Goal: Transaction & Acquisition: Purchase product/service

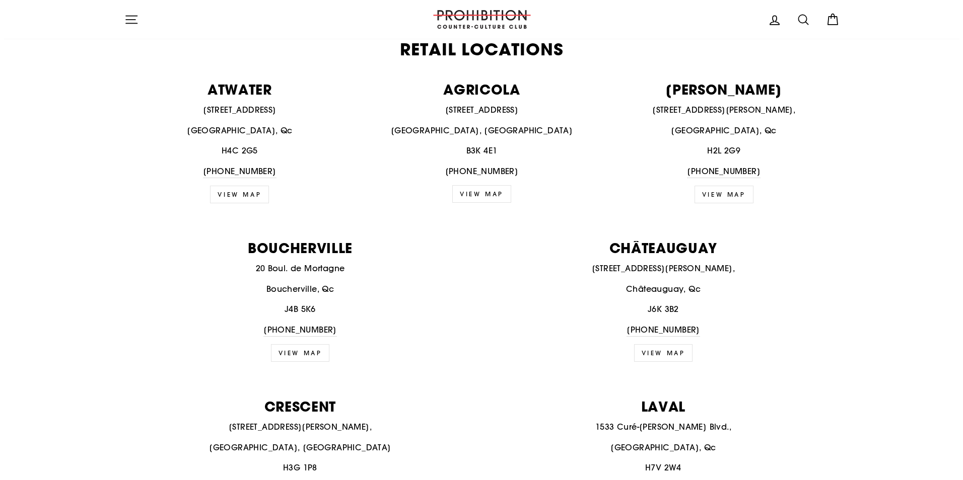
scroll to position [302, 0]
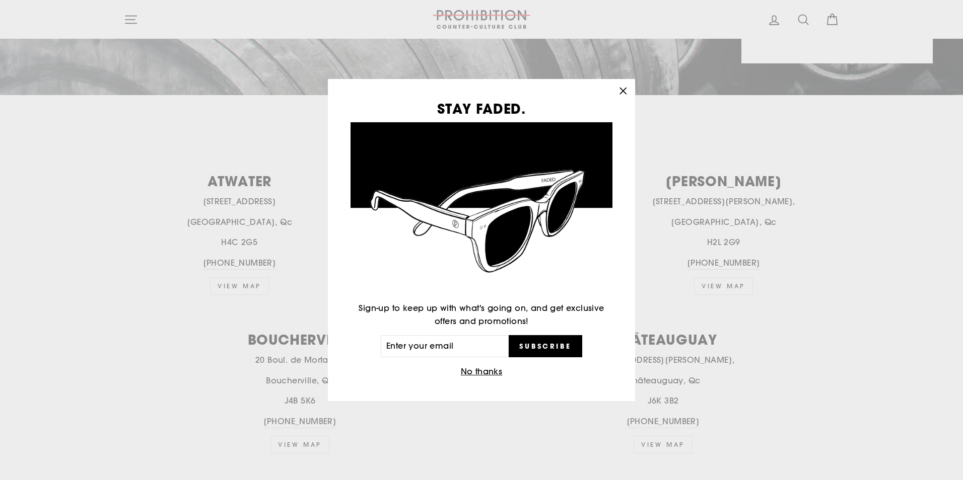
click at [619, 89] on icon "button" at bounding box center [623, 91] width 14 height 14
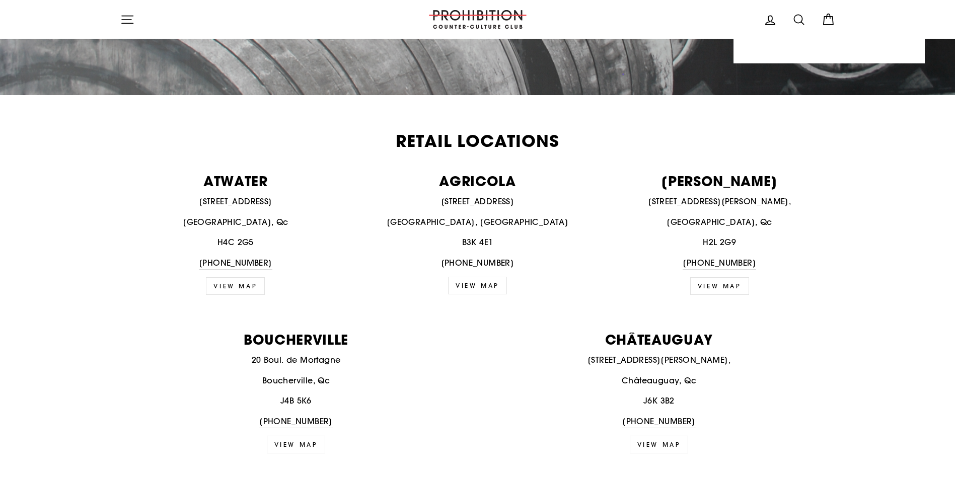
click at [134, 13] on button "Site navigation" at bounding box center [127, 20] width 26 height 22
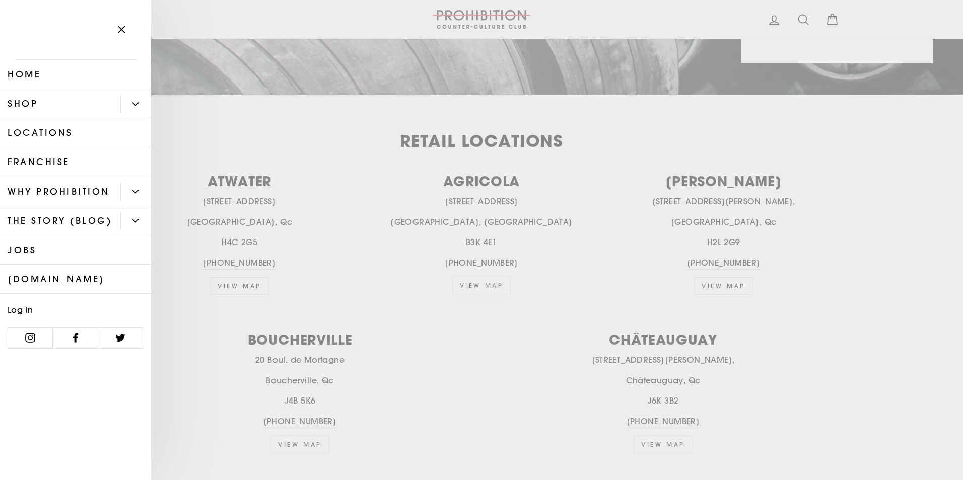
click at [133, 110] on button "Primary" at bounding box center [135, 104] width 31 height 18
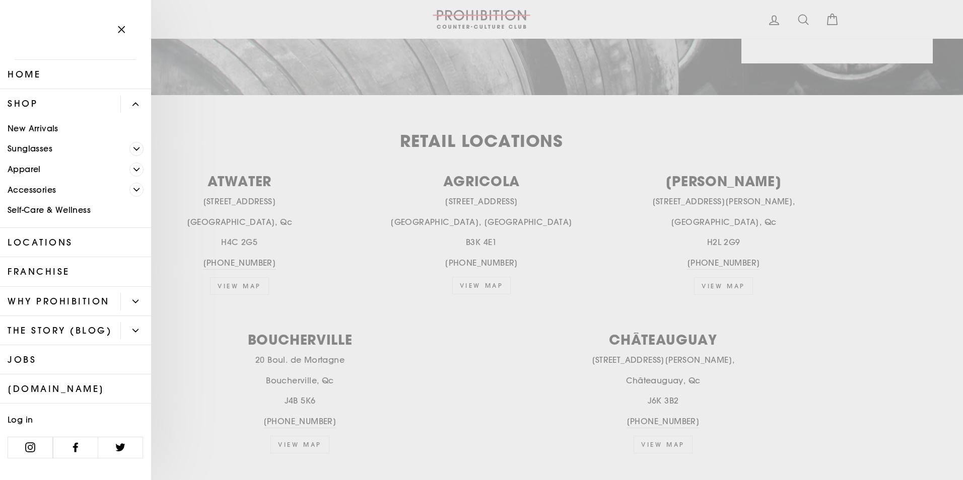
click at [136, 189] on icon "Primary" at bounding box center [136, 190] width 6 height 6
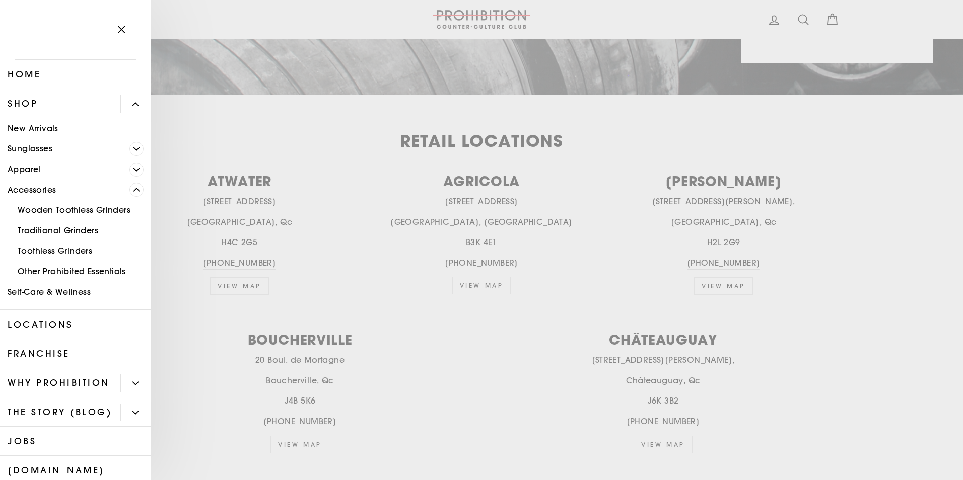
click at [121, 168] on link "Apparel" at bounding box center [64, 169] width 129 height 21
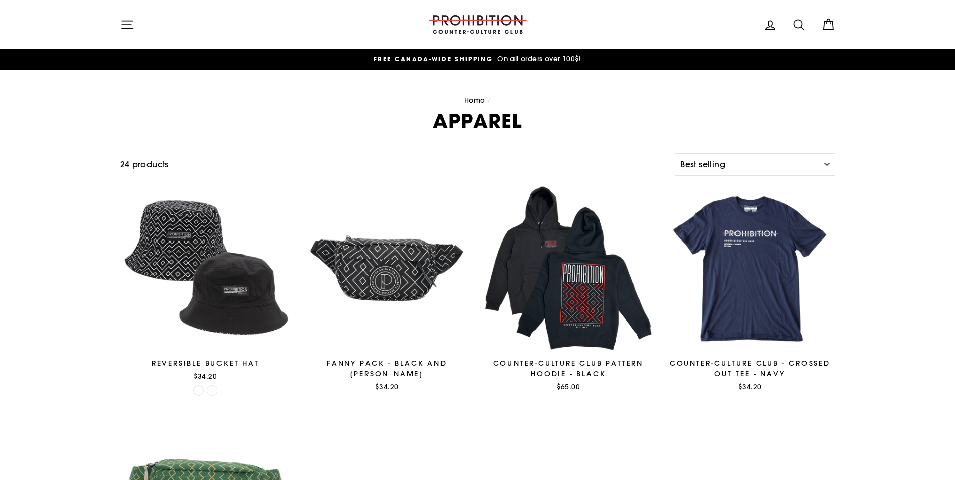
select select "best-selling"
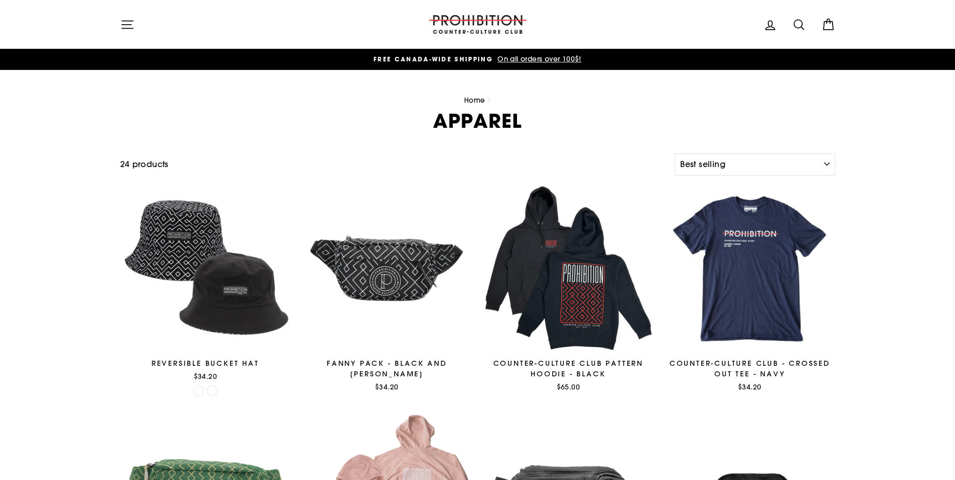
click at [127, 28] on icon "button" at bounding box center [127, 25] width 14 height 14
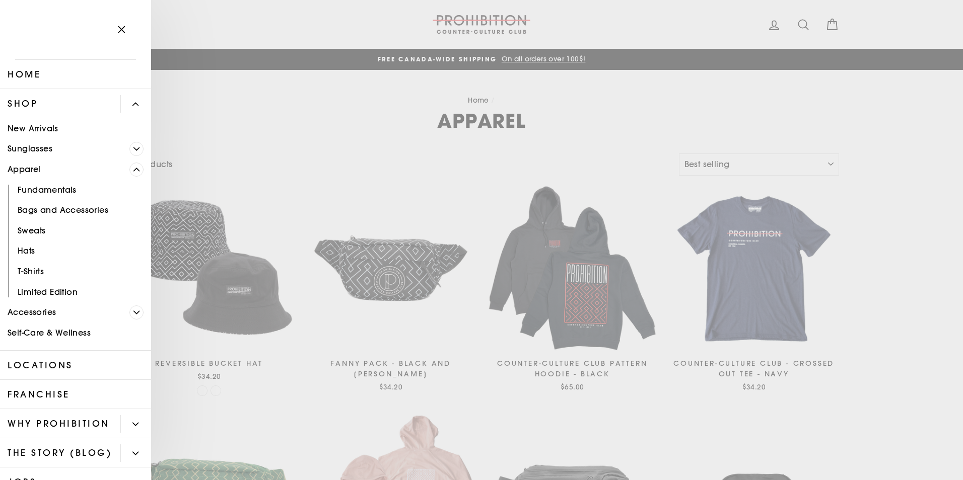
click at [98, 210] on link "Bags and Accessories" at bounding box center [75, 210] width 151 height 21
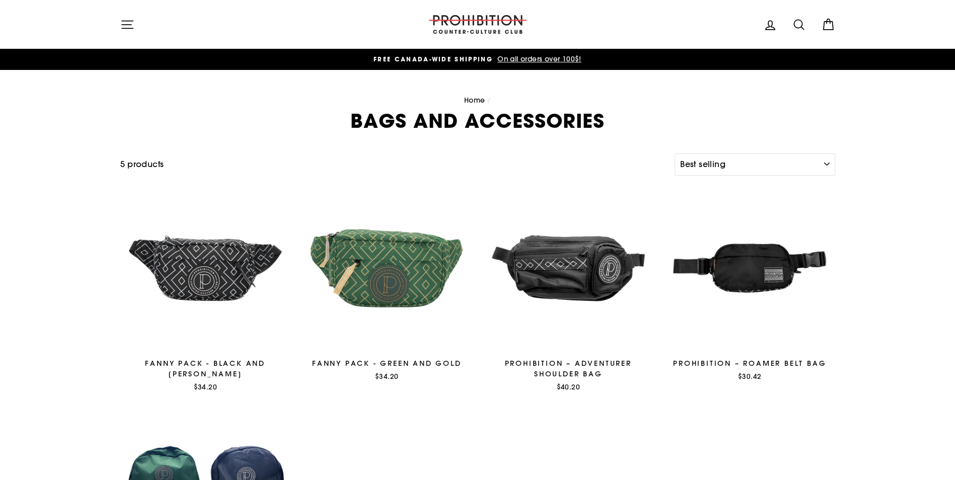
select select "best-selling"
click at [117, 31] on button "Site navigation" at bounding box center [127, 25] width 26 height 22
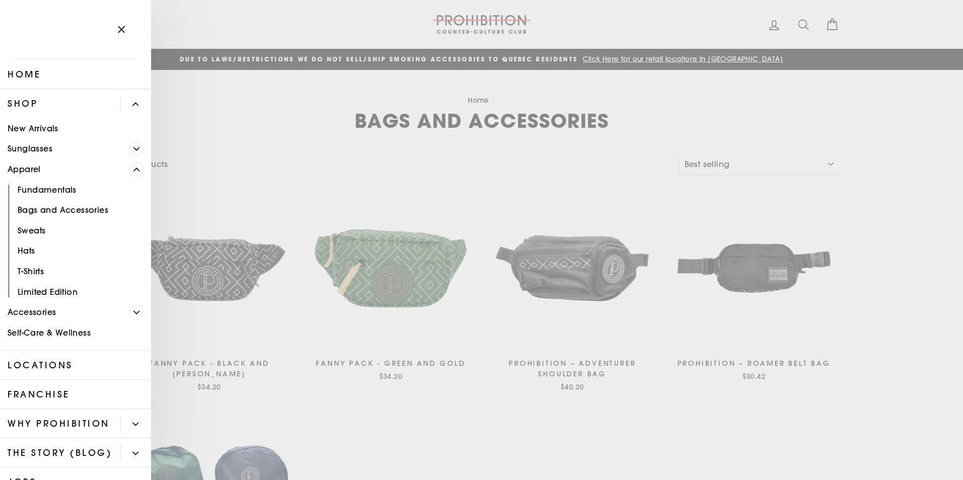
click at [135, 173] on button "Primary" at bounding box center [140, 169] width 22 height 21
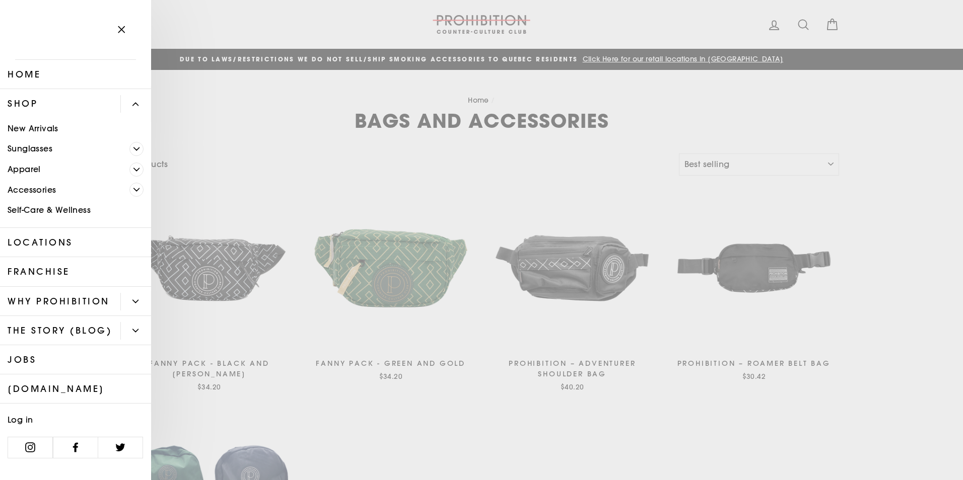
click at [132, 174] on span "Primary" at bounding box center [136, 170] width 14 height 14
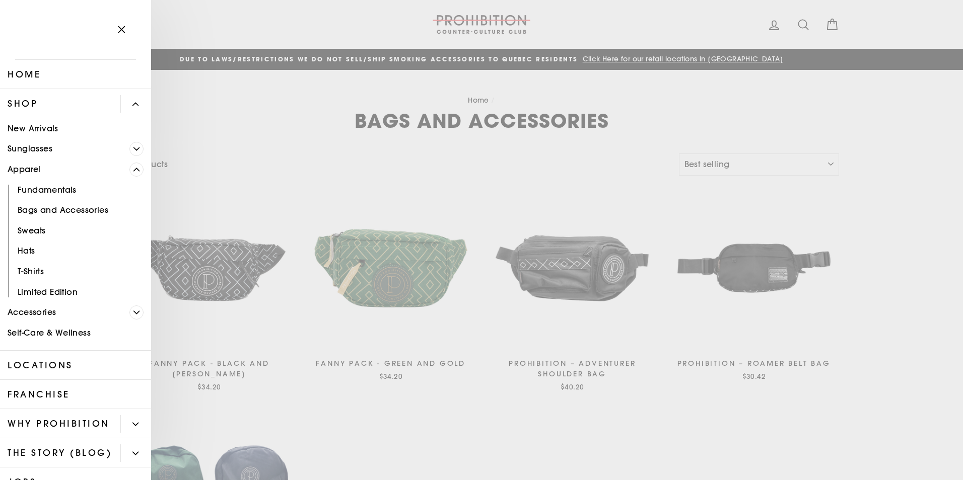
click at [135, 170] on span "Primary" at bounding box center [136, 170] width 14 height 14
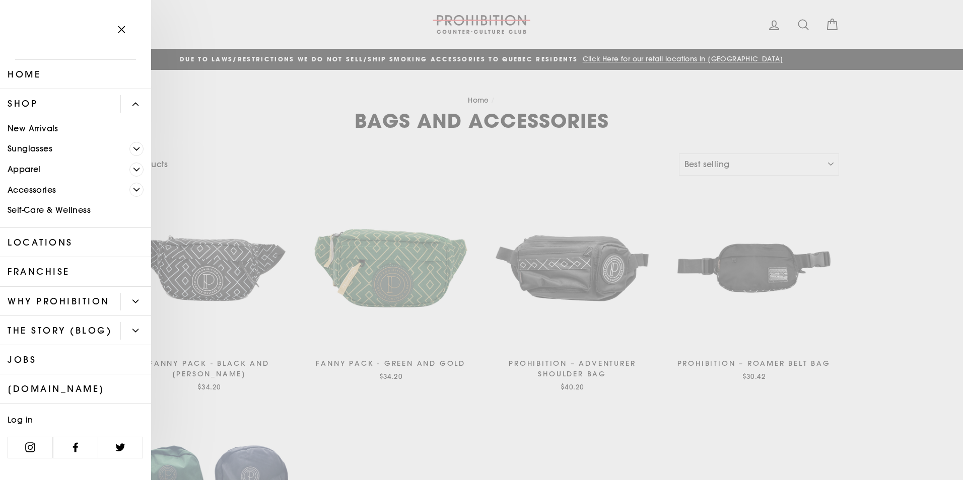
click at [131, 149] on span "Primary" at bounding box center [136, 149] width 14 height 14
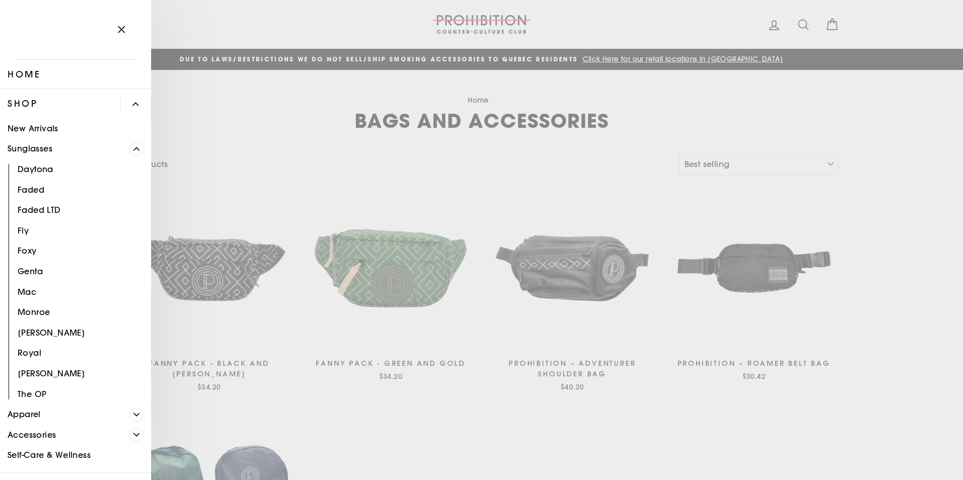
click at [133, 149] on icon "Primary" at bounding box center [136, 149] width 6 height 6
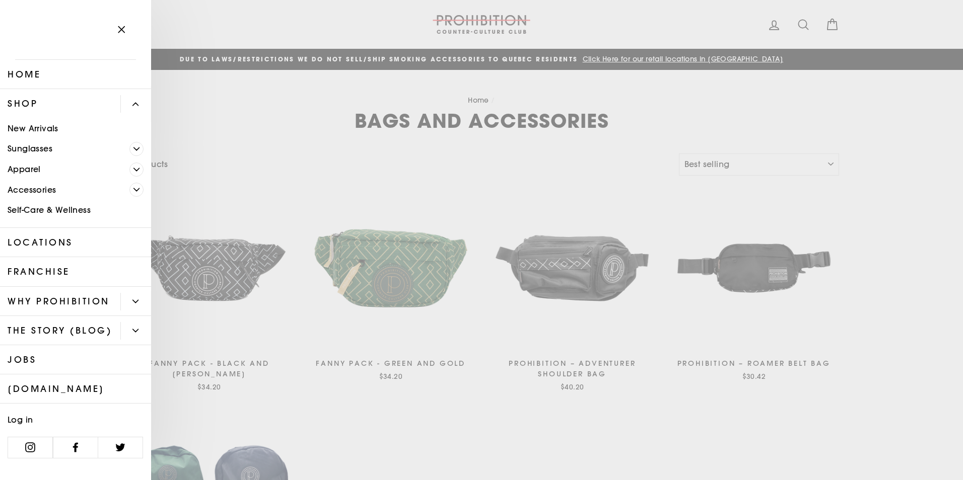
click at [137, 188] on icon "Primary" at bounding box center [136, 190] width 6 height 6
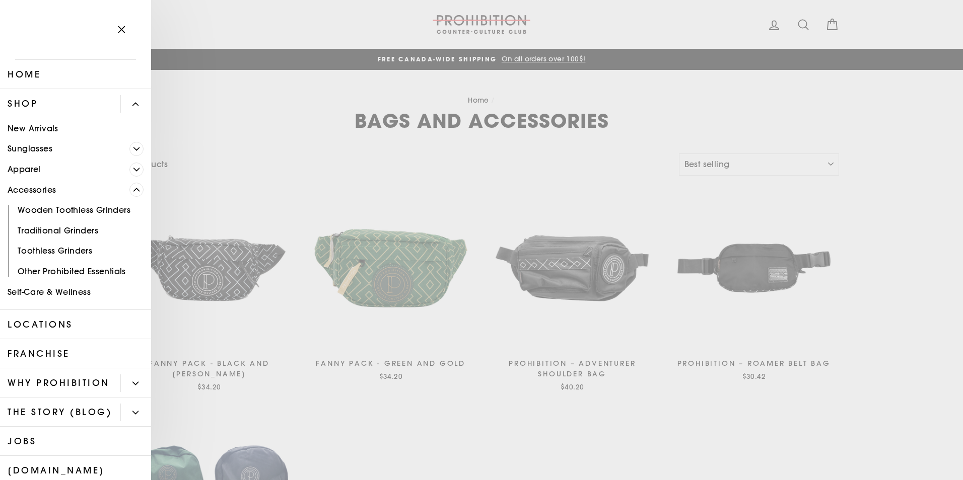
click at [42, 196] on link "Accessories" at bounding box center [64, 190] width 129 height 21
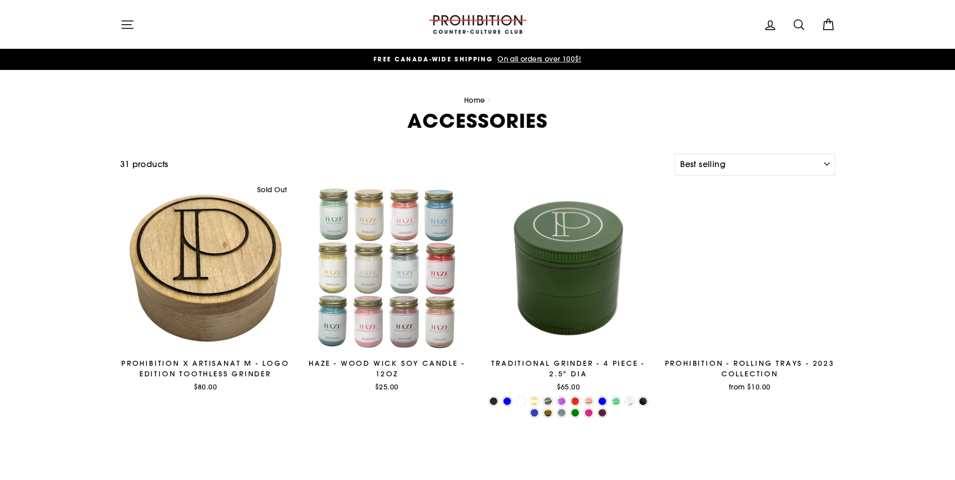
select select "best-selling"
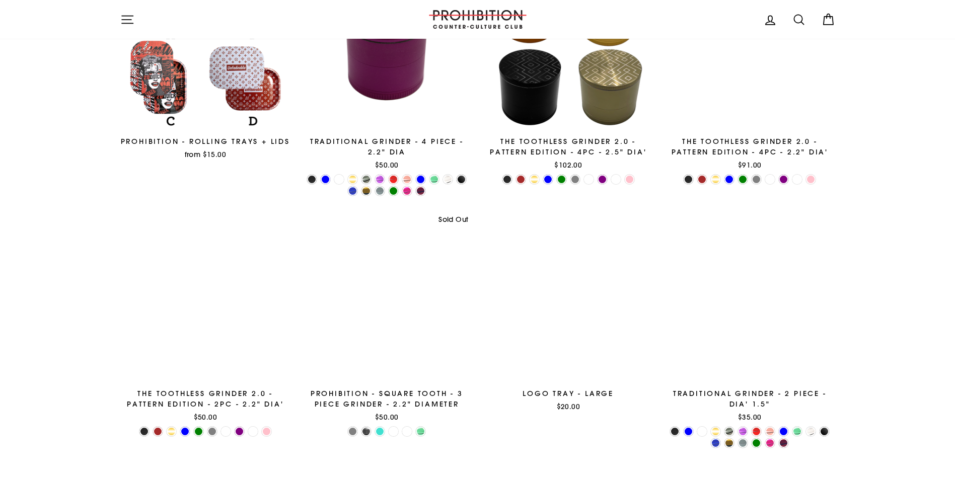
scroll to position [466, 0]
